Goal: Task Accomplishment & Management: Complete application form

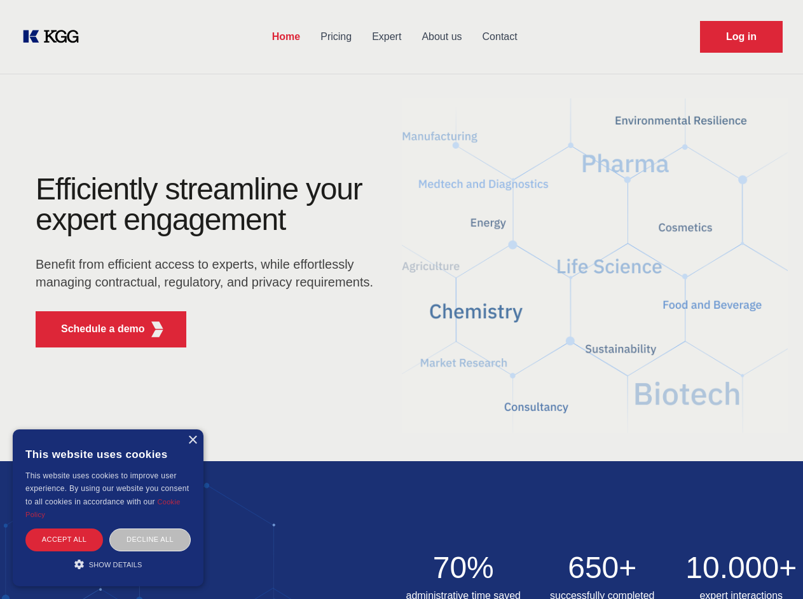
click at [401, 299] on div "Efficiently streamline your expert engagement Benefit from efficient access to …" at bounding box center [208, 266] width 386 height 184
click at [95, 329] on p "Schedule a demo" at bounding box center [103, 329] width 84 height 15
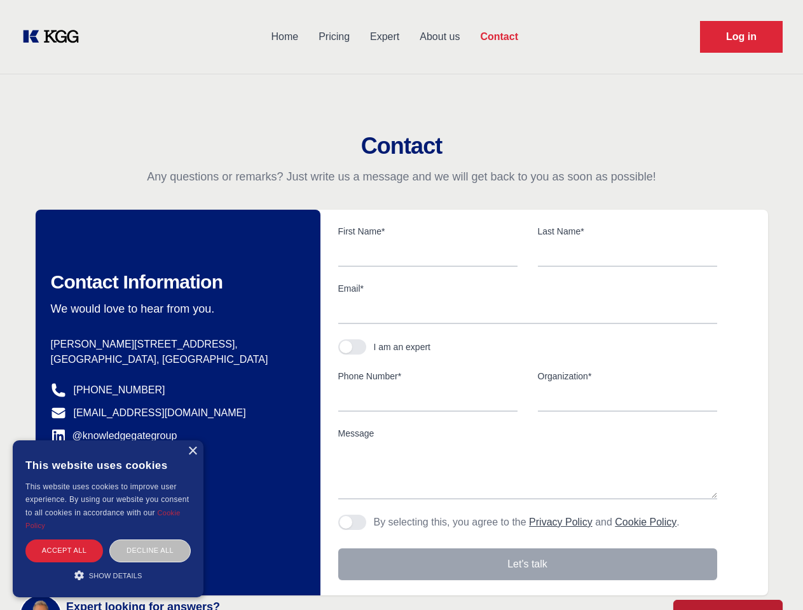
click at [192, 441] on div "× This website uses cookies This website uses cookies to improve user experienc…" at bounding box center [108, 519] width 191 height 157
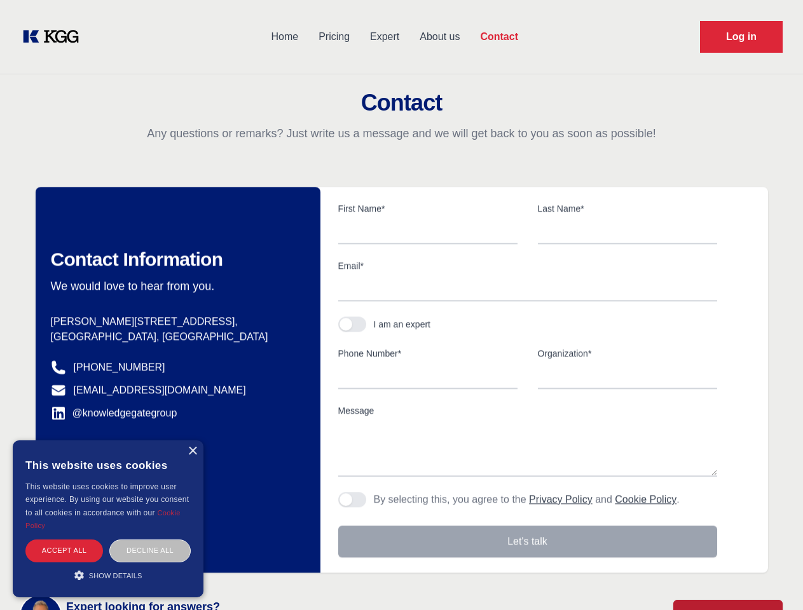
click at [64, 540] on div "Accept all" at bounding box center [64, 551] width 78 height 22
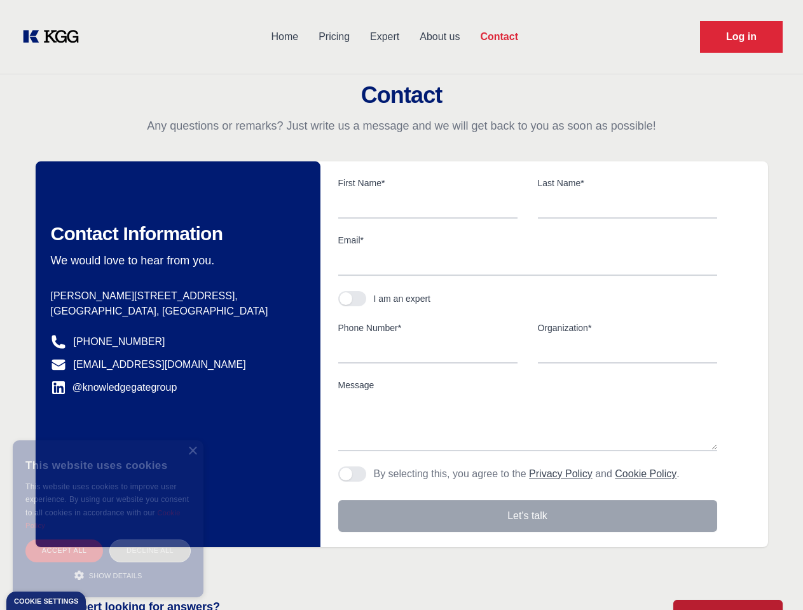
click at [150, 540] on div "Decline all" at bounding box center [149, 551] width 81 height 22
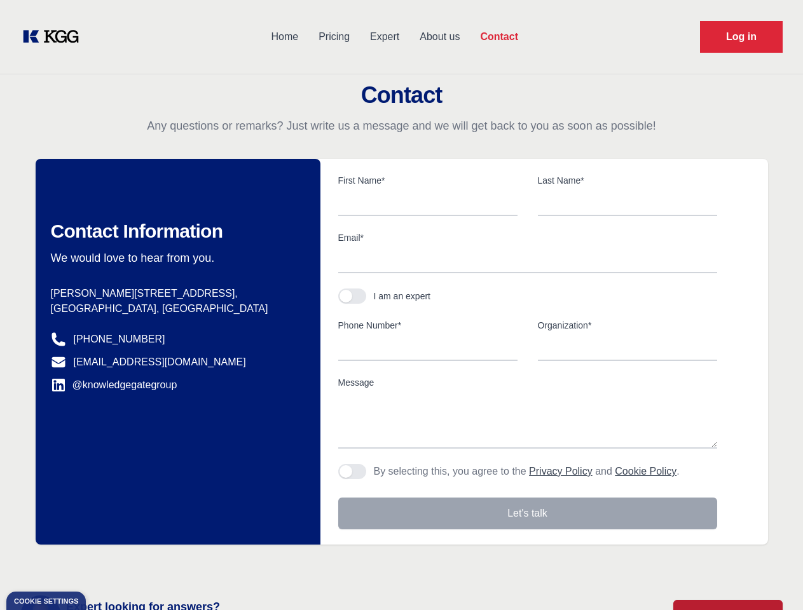
click at [108, 564] on main "Contact Any questions or remarks? Just write us a message and we will get back …" at bounding box center [401, 331] width 803 height 662
